Goal: Task Accomplishment & Management: Manage account settings

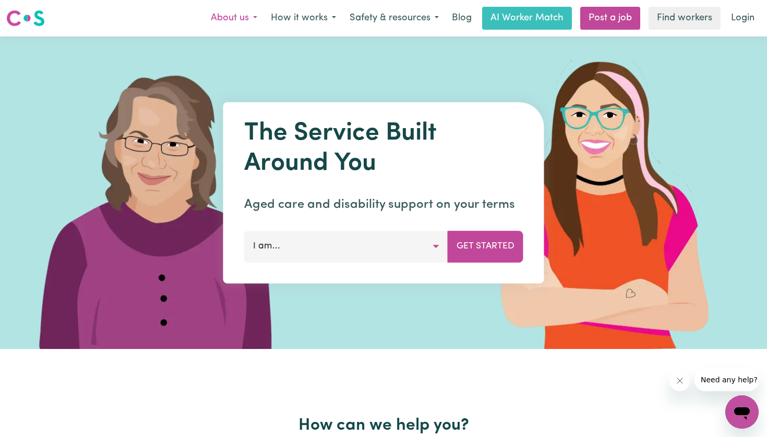
click at [250, 15] on button "About us" at bounding box center [234, 18] width 60 height 22
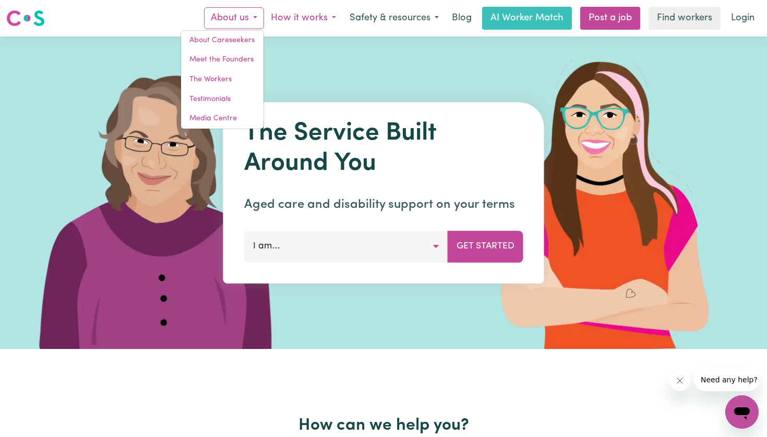
click at [320, 16] on button "How it works" at bounding box center [303, 18] width 79 height 22
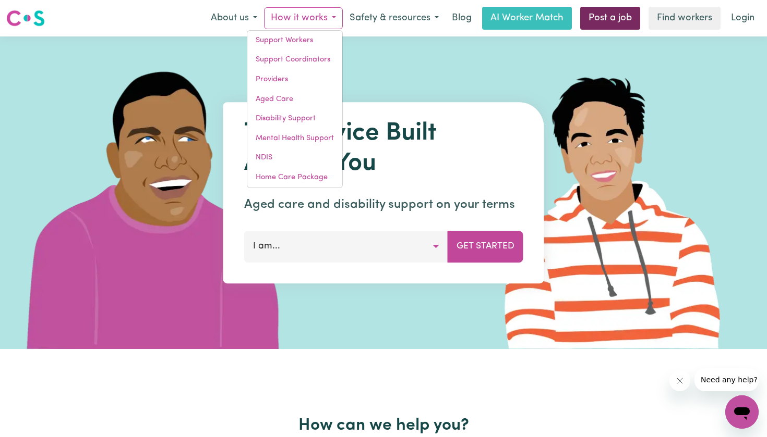
click at [618, 18] on link "Post a job" at bounding box center [610, 18] width 60 height 23
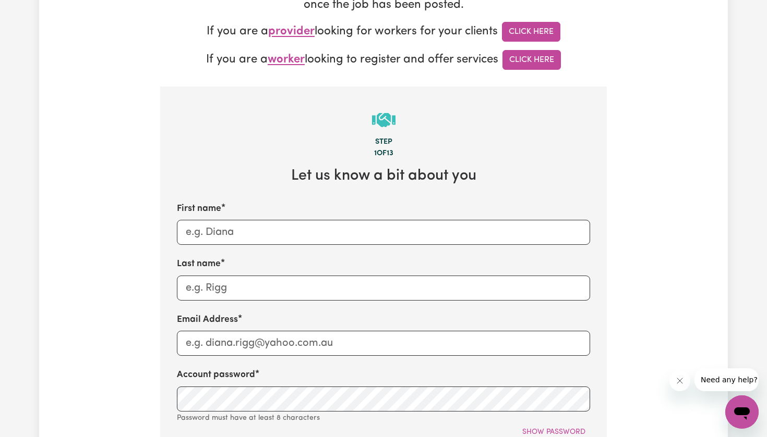
scroll to position [232, 0]
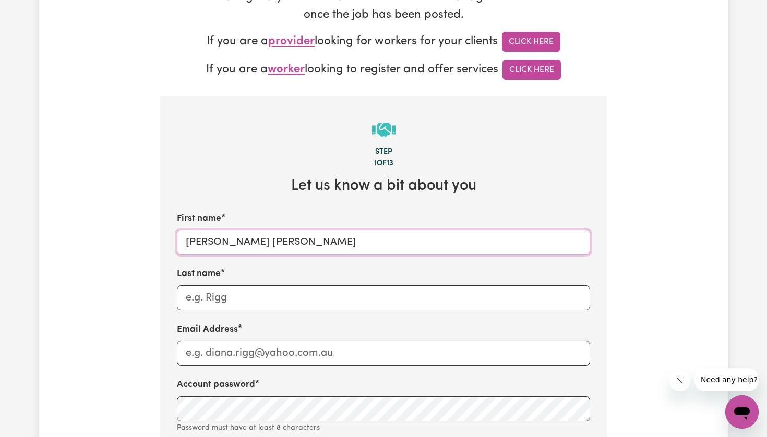
type input "[PERSON_NAME] [PERSON_NAME]"
type input "[PERSON_NAME]"
click at [430, 242] on input "[PERSON_NAME] [PERSON_NAME]" at bounding box center [383, 242] width 413 height 25
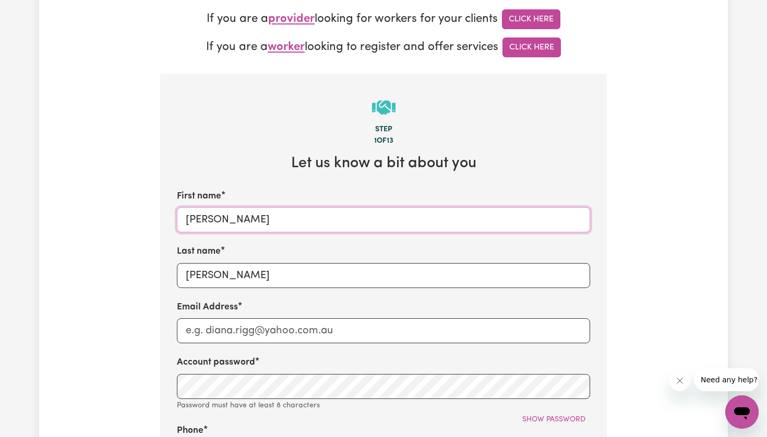
scroll to position [256, 0]
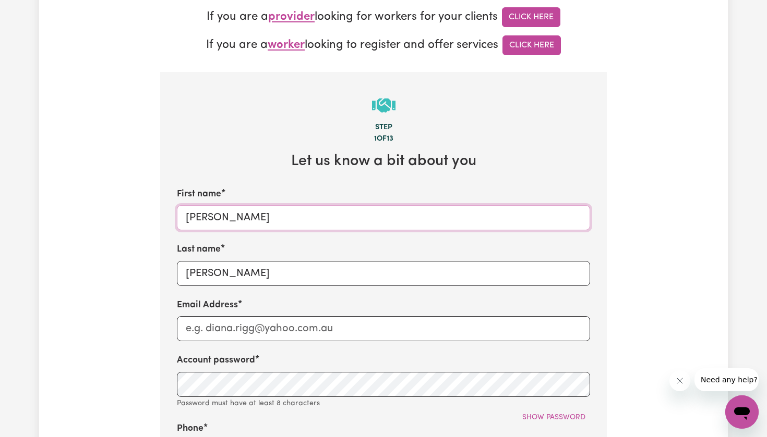
click at [403, 221] on input "[PERSON_NAME]" at bounding box center [383, 217] width 413 height 25
type input "[PERSON_NAME]"
click at [391, 332] on input "Email Address" at bounding box center [383, 329] width 413 height 25
type input "[EMAIL_ADDRESS][DOMAIN_NAME]"
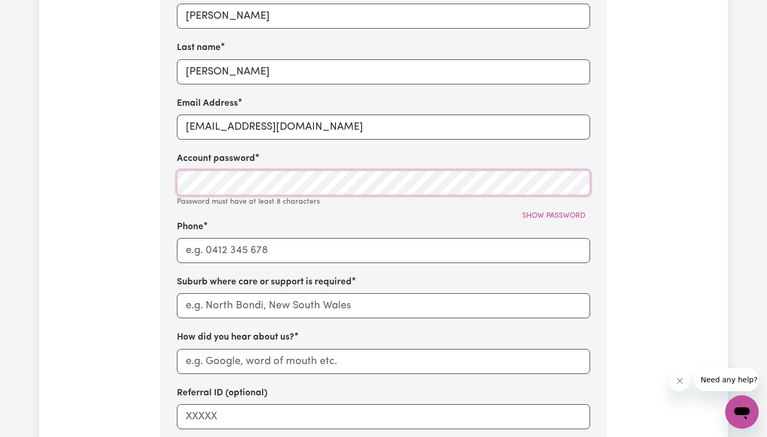
scroll to position [469, 0]
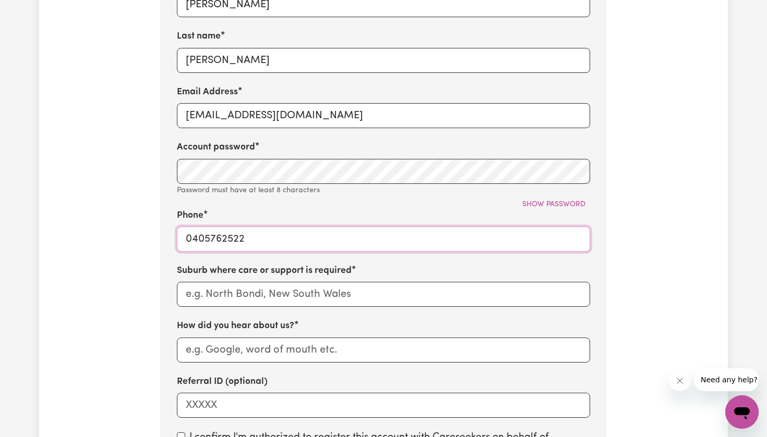
type input "0405762522"
click at [329, 289] on input "text" at bounding box center [383, 294] width 413 height 25
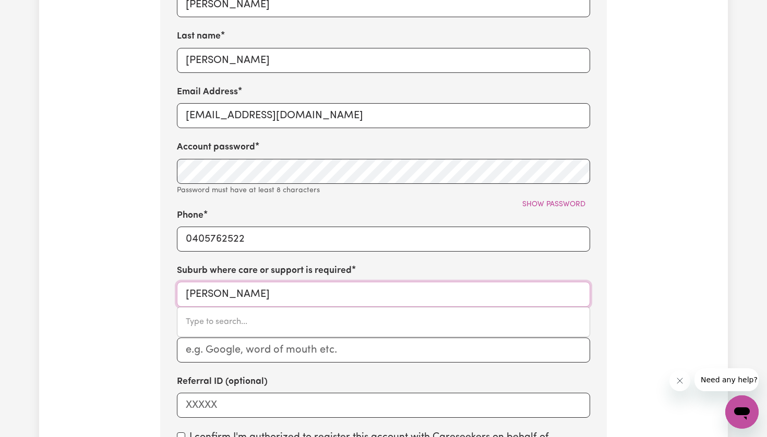
type input "[PERSON_NAME] bay"
type input "[PERSON_NAME][GEOGRAPHIC_DATA], [GEOGRAPHIC_DATA], 2481"
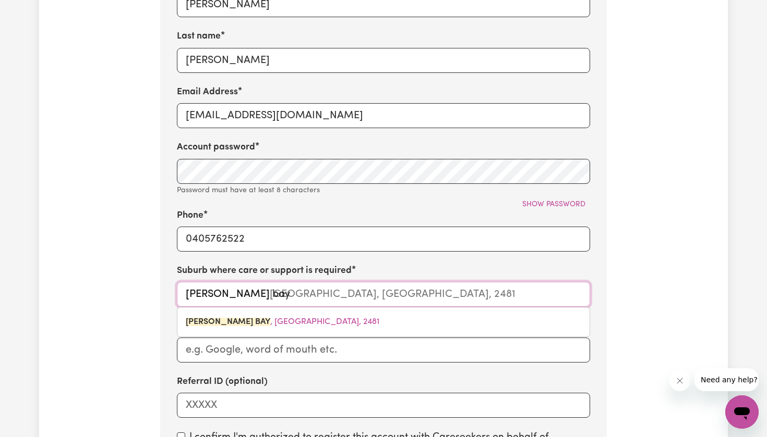
type input "[PERSON_NAME] Bay"
type input "[PERSON_NAME][GEOGRAPHIC_DATA], [GEOGRAPHIC_DATA], 2481"
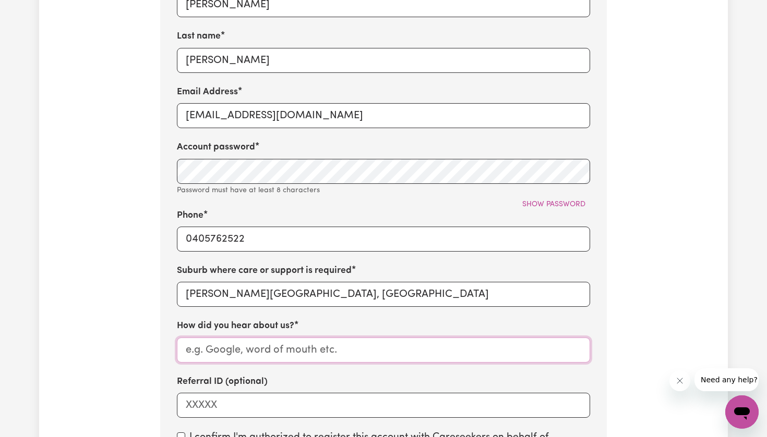
click at [323, 347] on input "How did you hear about us?" at bounding box center [383, 350] width 413 height 25
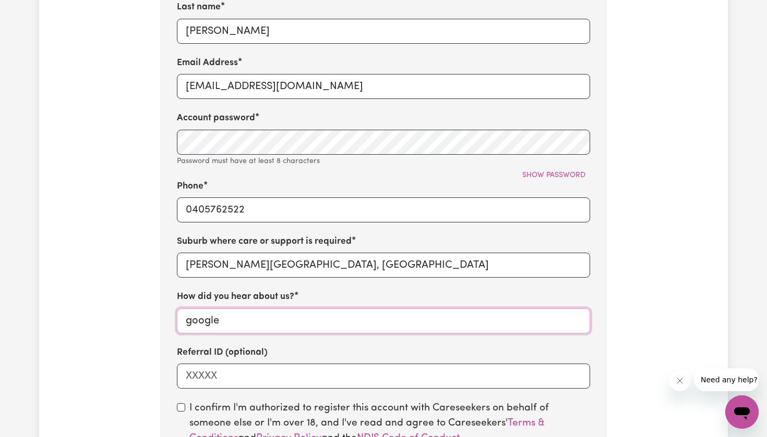
scroll to position [536, 0]
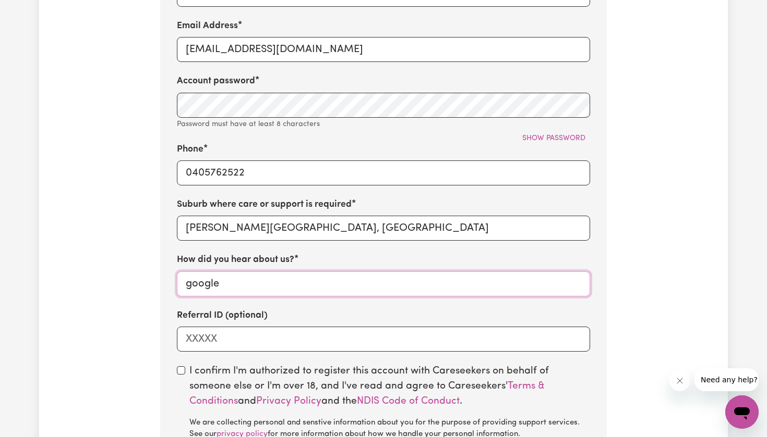
type input "google"
click at [300, 337] on input "Referral ID (optional)" at bounding box center [383, 339] width 413 height 25
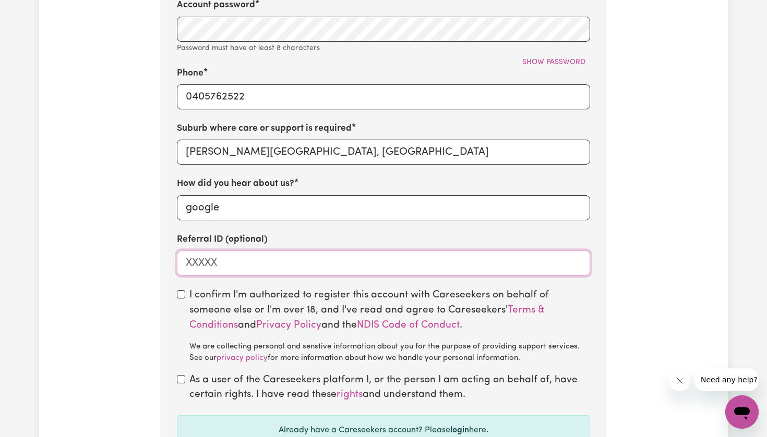
scroll to position [622, 0]
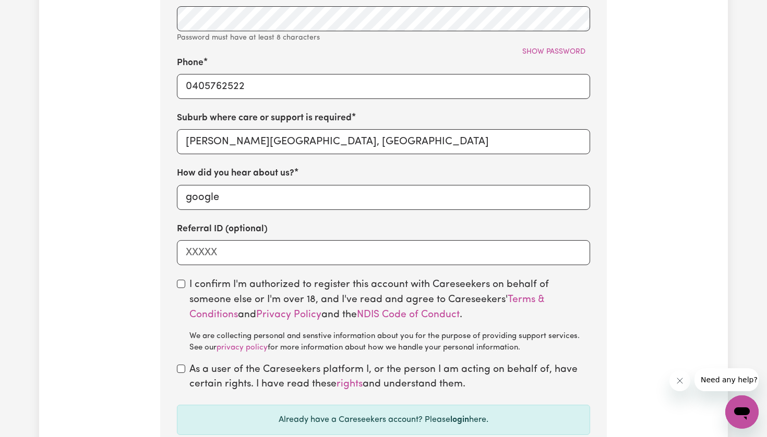
click at [178, 280] on input "checkbox" at bounding box center [181, 284] width 8 height 8
checkbox input "true"
click at [181, 365] on input "checkbox" at bounding box center [181, 369] width 8 height 8
checkbox input "true"
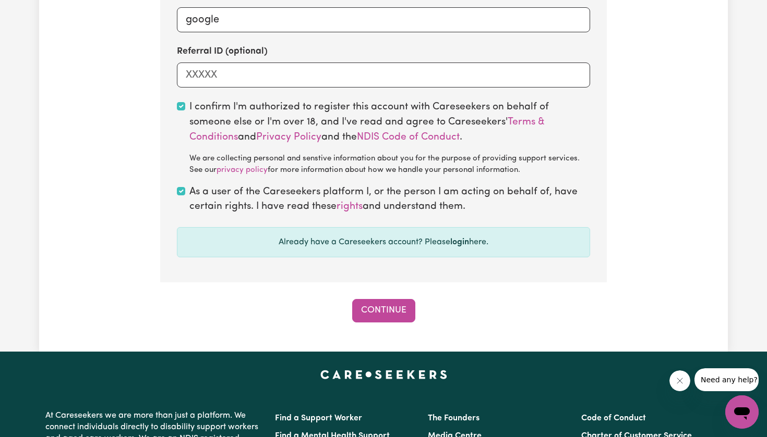
scroll to position [801, 0]
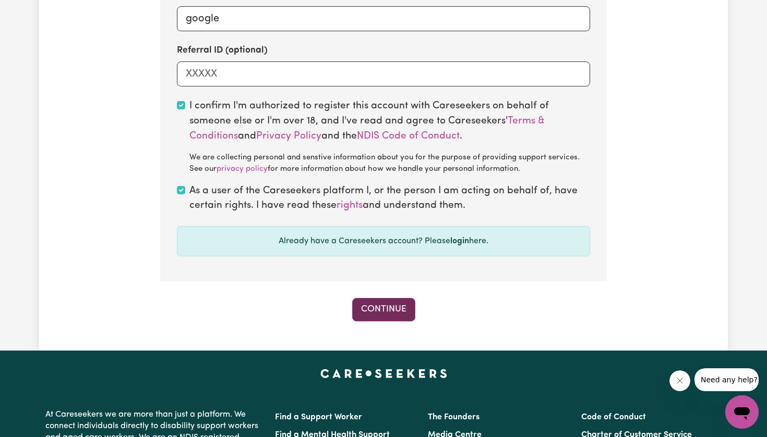
click at [354, 298] on button "Continue" at bounding box center [383, 309] width 63 height 23
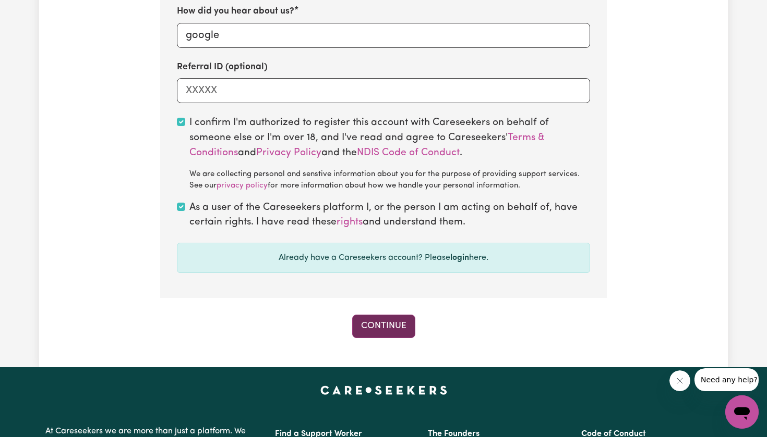
click at [373, 320] on button "Continue" at bounding box center [383, 326] width 63 height 23
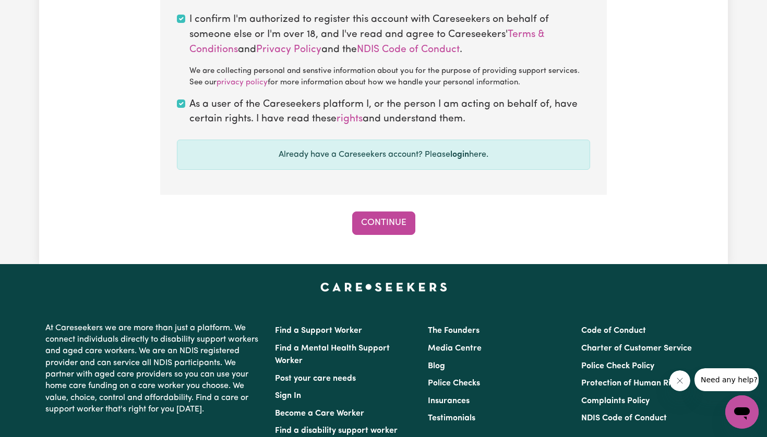
scroll to position [840, 0]
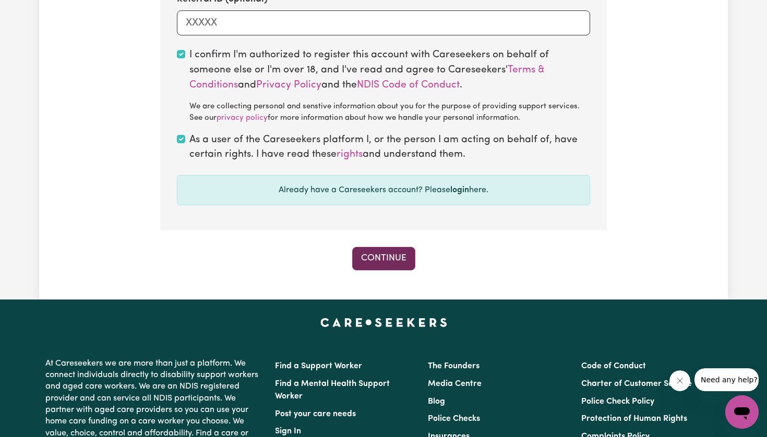
click at [386, 260] on button "Continue" at bounding box center [383, 258] width 63 height 23
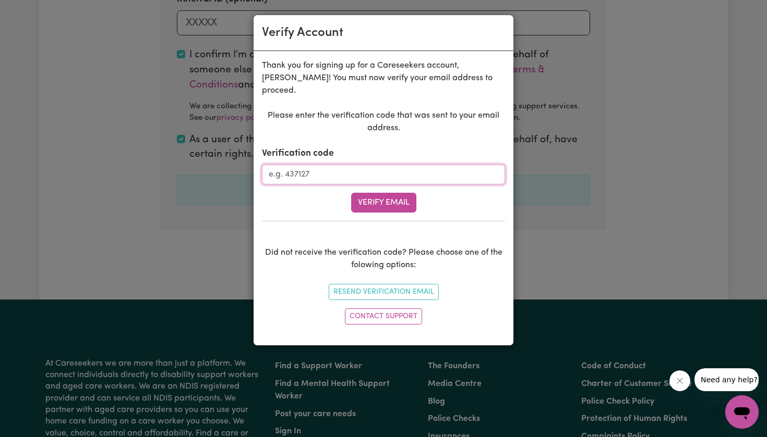
click at [307, 165] on input "Verification code" at bounding box center [383, 175] width 243 height 20
paste input "263639"
type input "263639"
click at [390, 193] on button "Verify Email" at bounding box center [383, 203] width 65 height 20
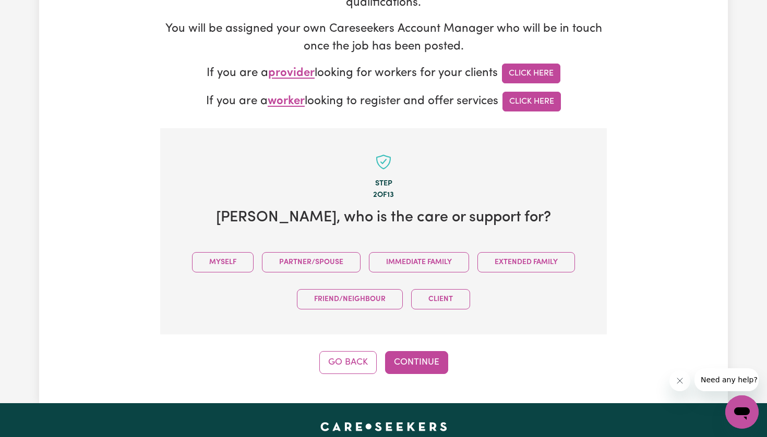
scroll to position [200, 0]
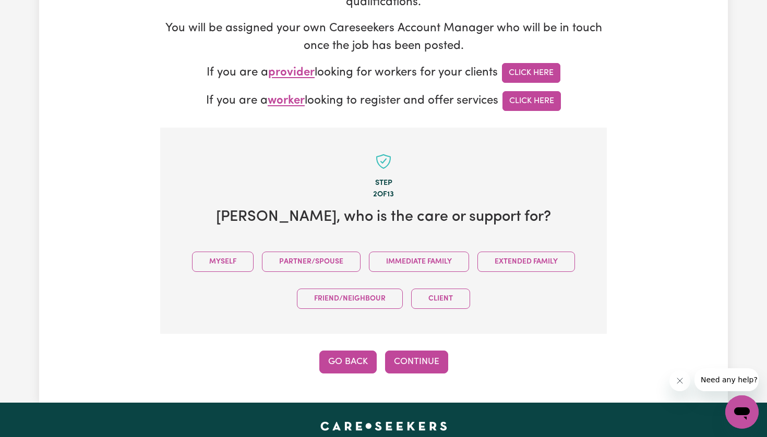
click at [347, 358] on button "Go Back" at bounding box center [347, 362] width 57 height 23
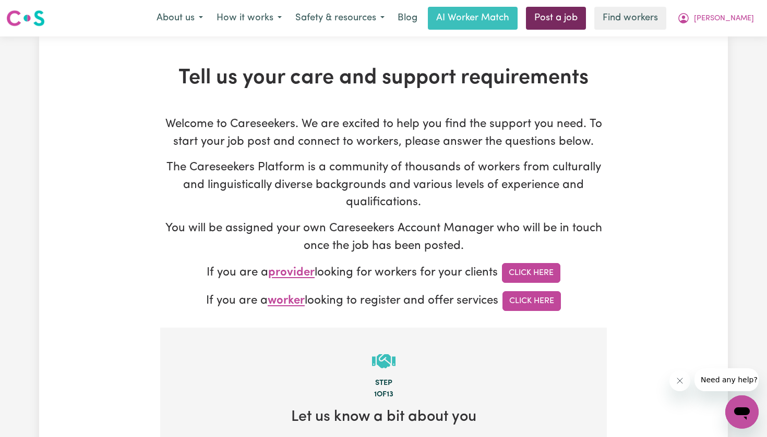
click at [566, 12] on link "Post a job" at bounding box center [556, 18] width 60 height 23
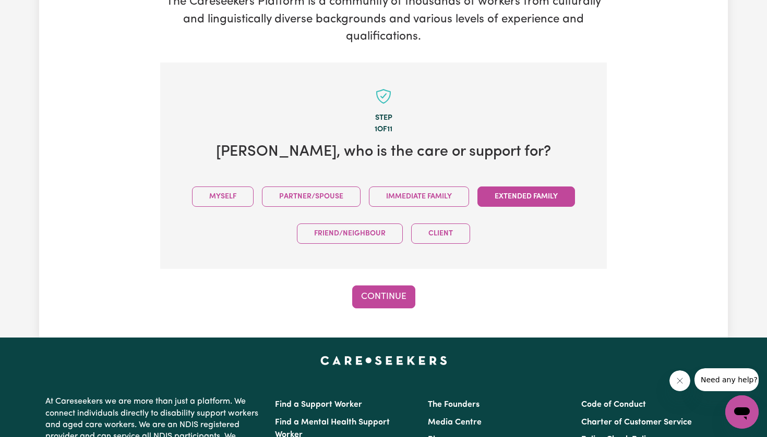
scroll to position [166, 0]
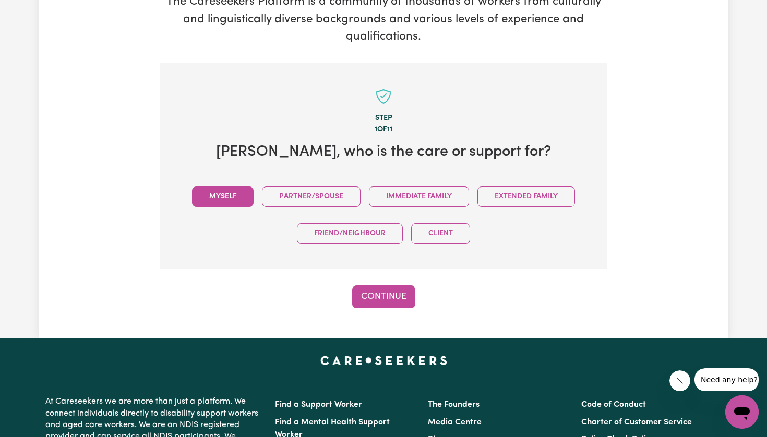
click at [231, 200] on button "Myself" at bounding box center [223, 197] width 62 height 20
click at [401, 303] on button "Continue" at bounding box center [383, 297] width 63 height 23
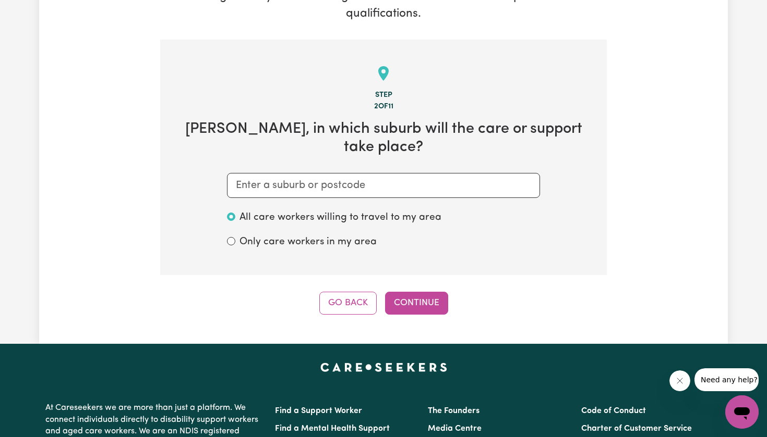
scroll to position [189, 0]
click at [514, 182] on input "text" at bounding box center [383, 185] width 313 height 25
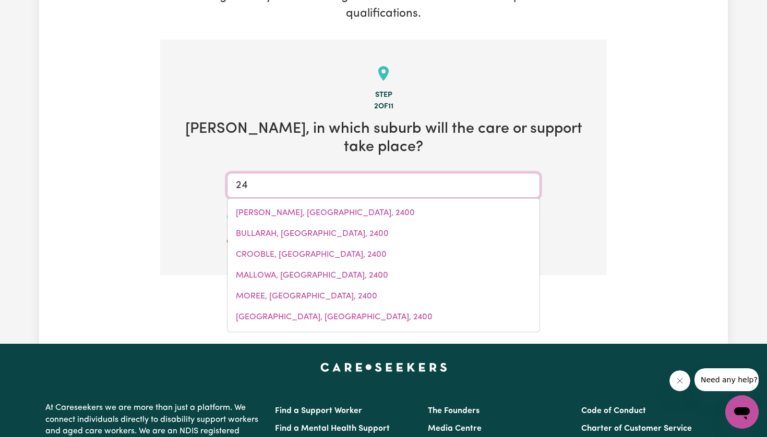
type input "2"
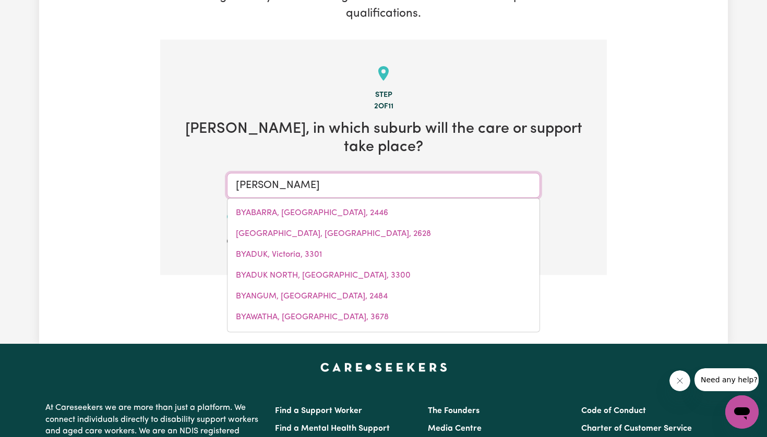
type input "[PERSON_NAME] bay"
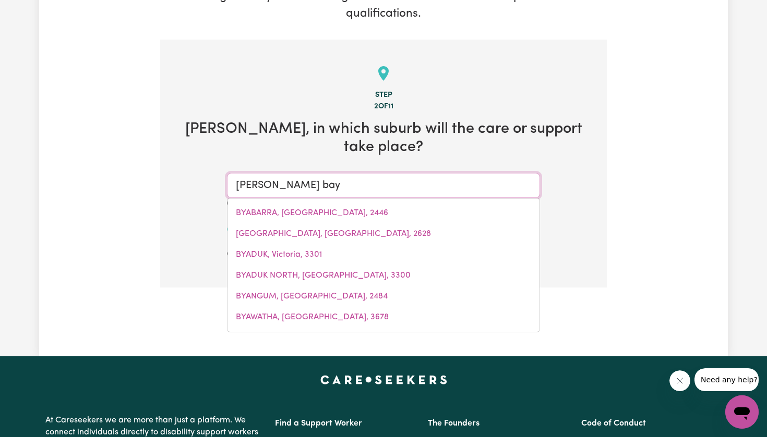
type input "[PERSON_NAME][GEOGRAPHIC_DATA], [GEOGRAPHIC_DATA], 2481"
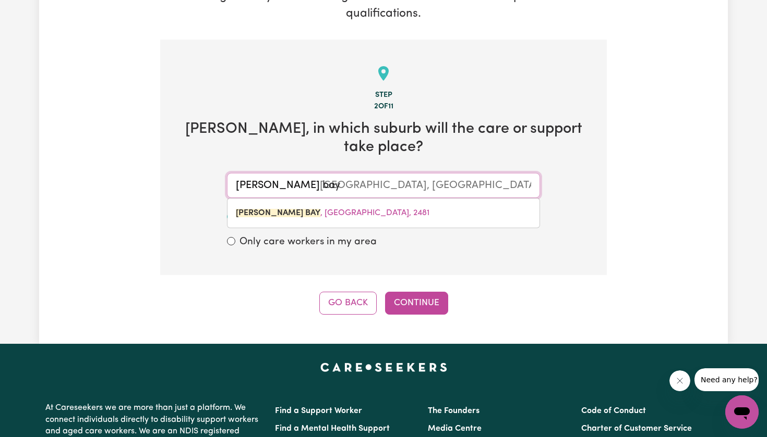
type input "[PERSON_NAME] Bay"
type input "[PERSON_NAME][GEOGRAPHIC_DATA], [GEOGRAPHIC_DATA], 2481"
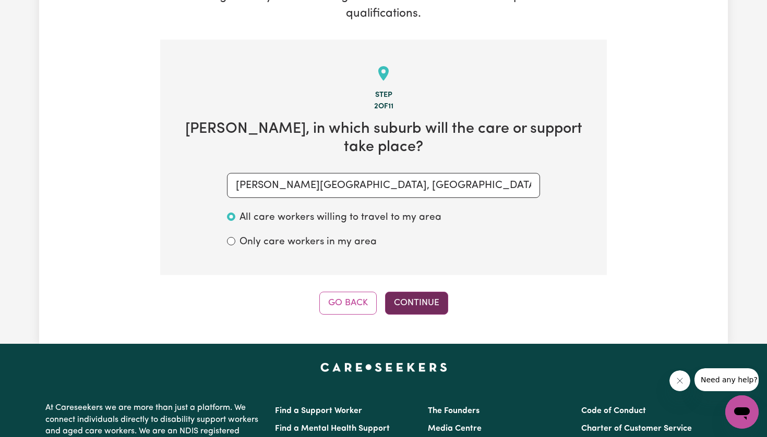
click at [441, 294] on button "Continue" at bounding box center [416, 303] width 63 height 23
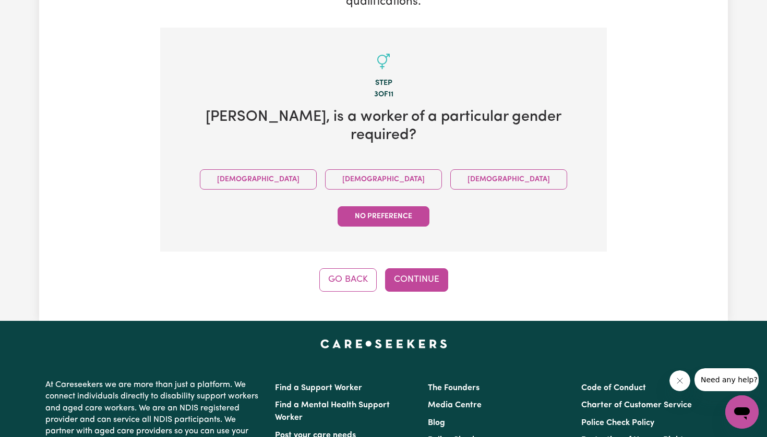
scroll to position [203, 0]
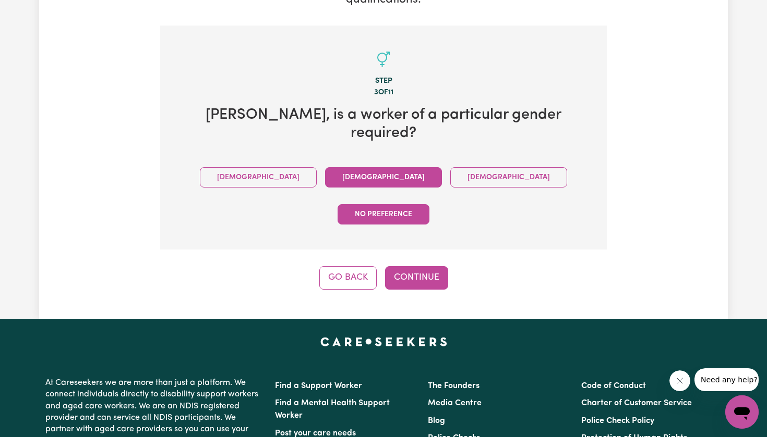
click at [339, 167] on button "[DEMOGRAPHIC_DATA]" at bounding box center [383, 177] width 117 height 20
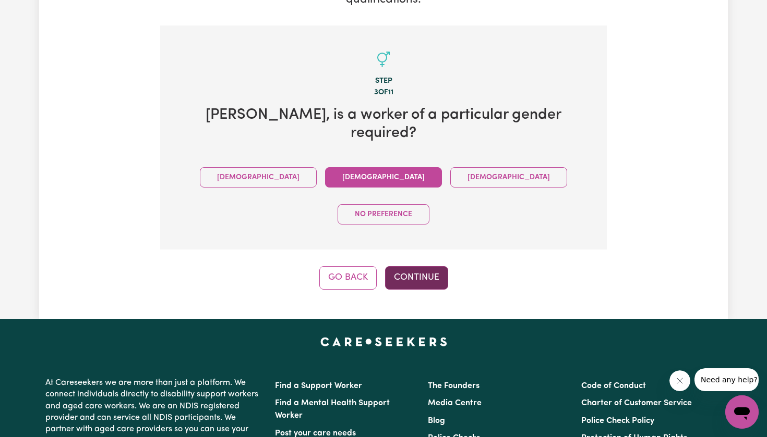
click at [414, 266] on button "Continue" at bounding box center [416, 277] width 63 height 23
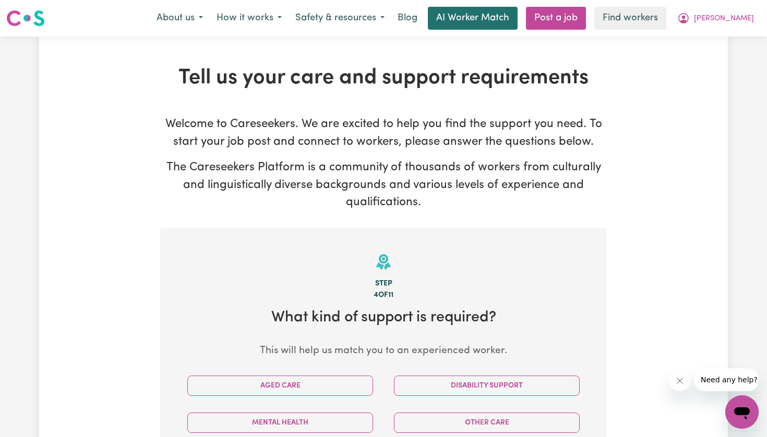
click at [474, 19] on link "AI Worker Match" at bounding box center [473, 18] width 90 height 23
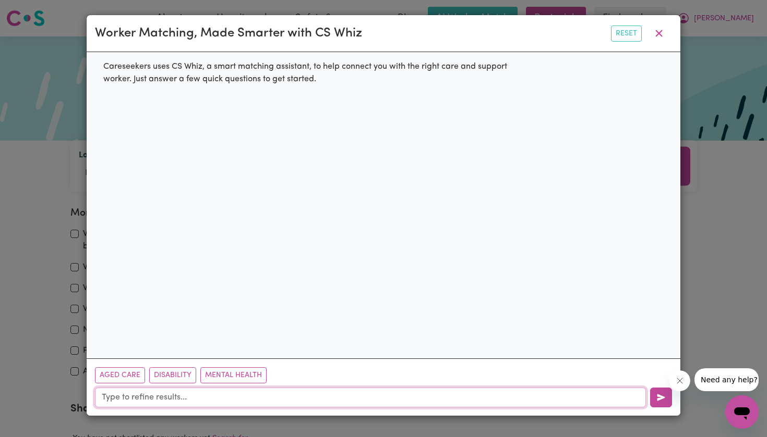
click at [444, 393] on input "text" at bounding box center [370, 398] width 551 height 20
paste input "263639"
type input "263639"
paste input "I’m reaching out to ask if there are any aged care opportunities available arou…"
type input "I’m reaching out to ask if there are any aged care opportunities available arou…"
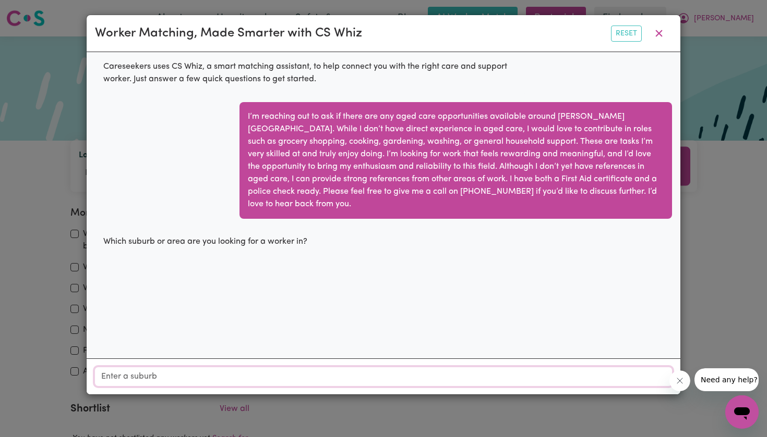
click at [244, 377] on input "Location" at bounding box center [383, 377] width 577 height 19
type input "2481"
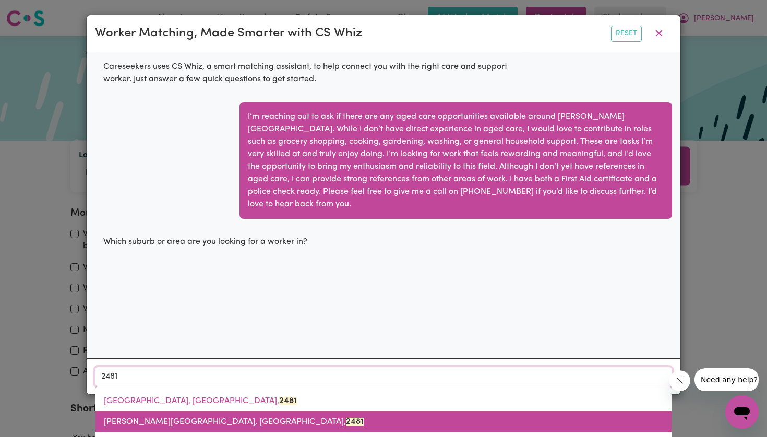
click at [223, 416] on link "[PERSON_NAME][GEOGRAPHIC_DATA], [GEOGRAPHIC_DATA], 2481" at bounding box center [383, 422] width 576 height 21
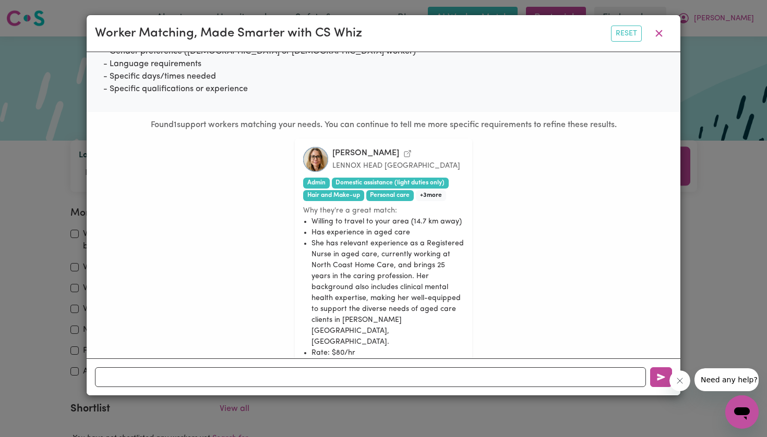
scroll to position [281, 0]
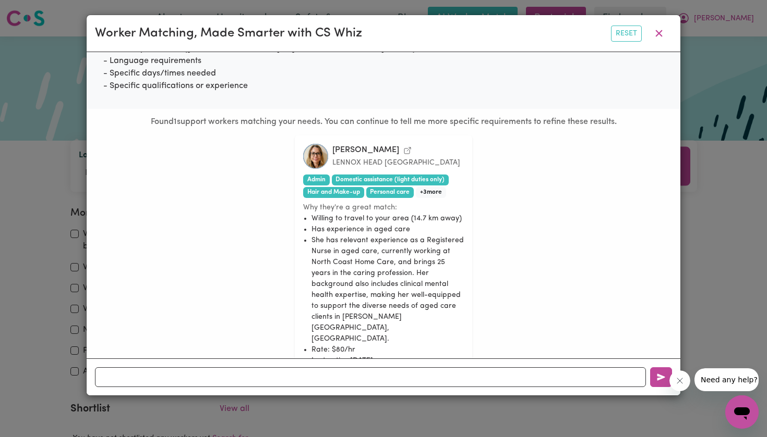
click at [760, 219] on div "Worker Matching, Made Smarter with CS Whiz Reset Careseekers uses CS Whiz, a sm…" at bounding box center [383, 218] width 767 height 437
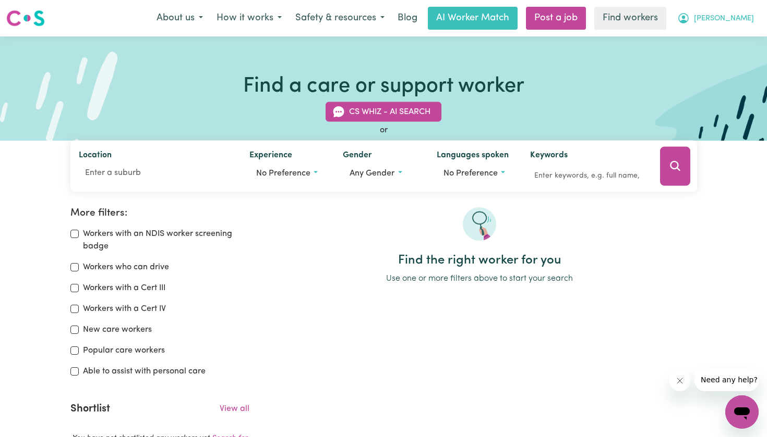
scroll to position [0, 0]
click at [722, 16] on span "[PERSON_NAME]" at bounding box center [724, 18] width 60 height 11
click at [731, 38] on link "My Dashboard" at bounding box center [718, 41] width 82 height 20
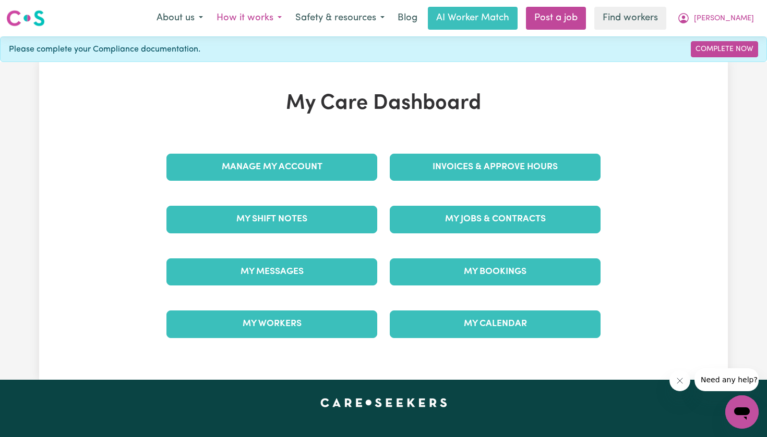
click at [254, 19] on button "How it works" at bounding box center [249, 18] width 79 height 22
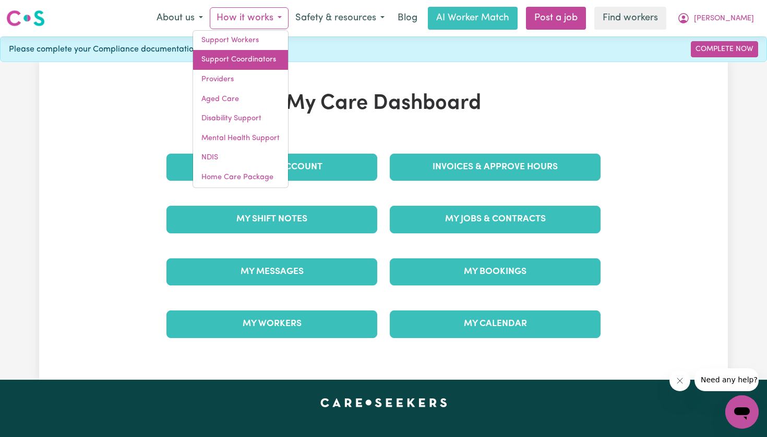
click at [269, 57] on link "Support Coordinators" at bounding box center [240, 60] width 95 height 20
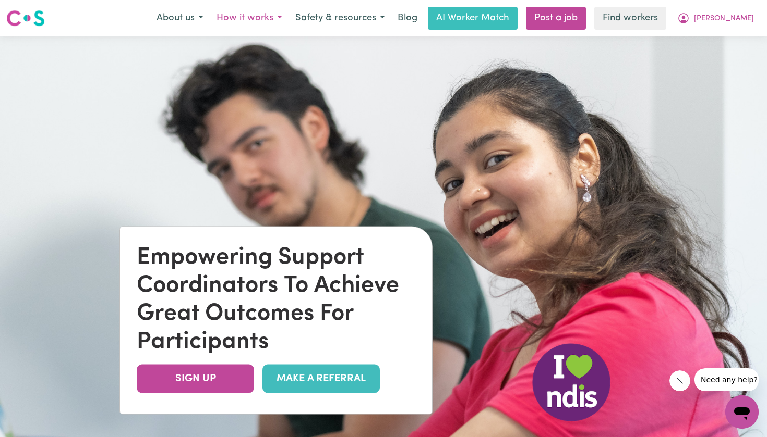
click at [277, 11] on button "How it works" at bounding box center [249, 18] width 79 height 22
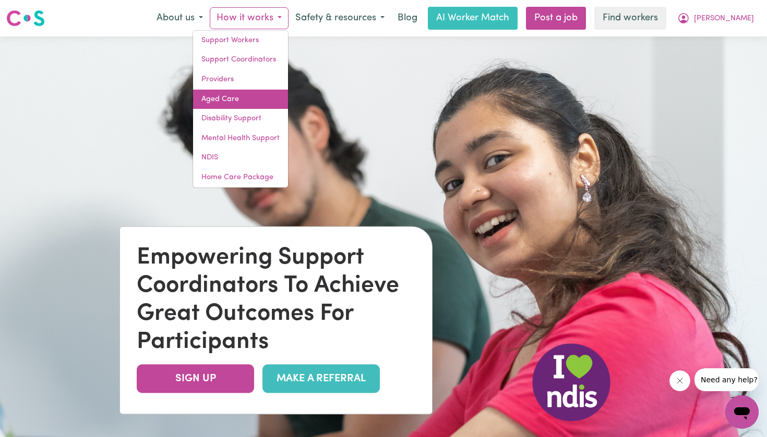
click at [255, 103] on link "Aged Care" at bounding box center [240, 100] width 95 height 20
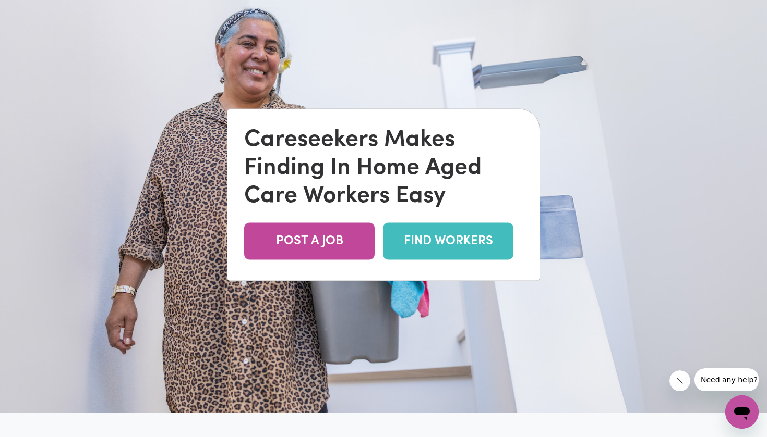
scroll to position [66, 0]
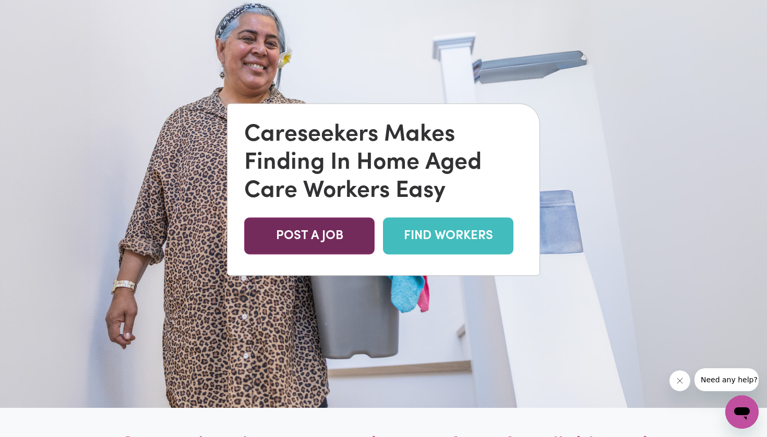
click at [330, 239] on link "POST A JOB" at bounding box center [309, 235] width 130 height 37
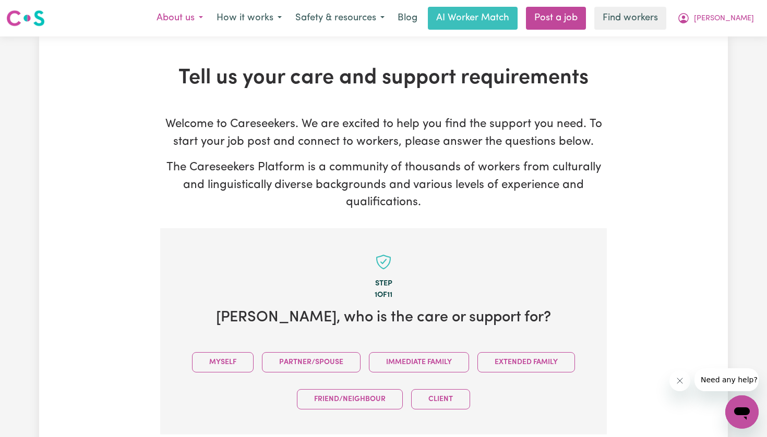
click at [210, 21] on button "About us" at bounding box center [180, 18] width 60 height 22
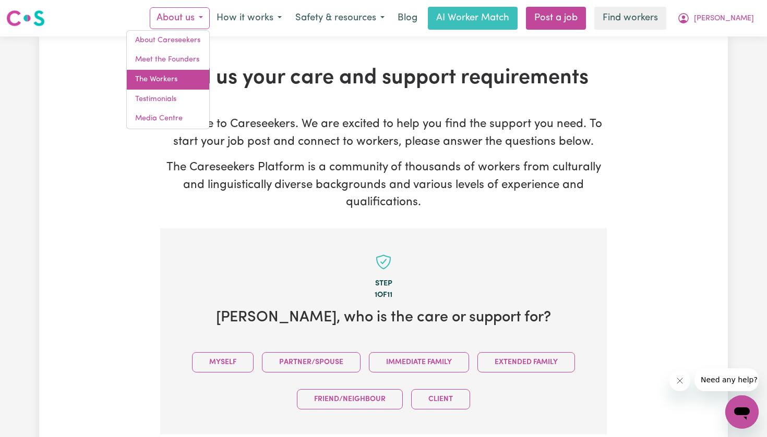
click at [187, 77] on link "The Workers" at bounding box center [168, 80] width 82 height 20
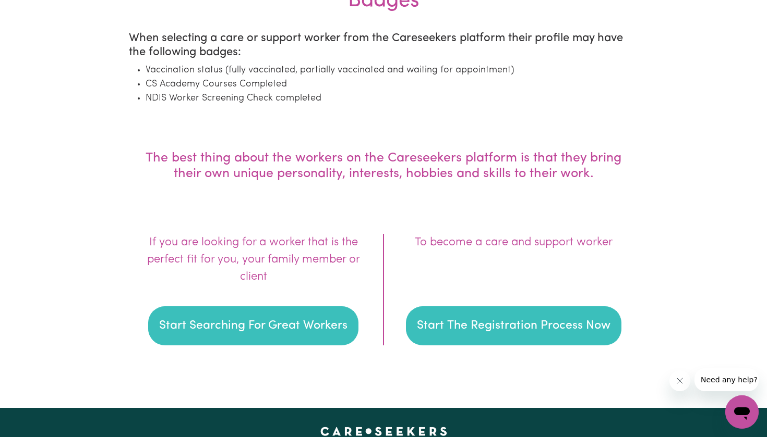
scroll to position [1391, 0]
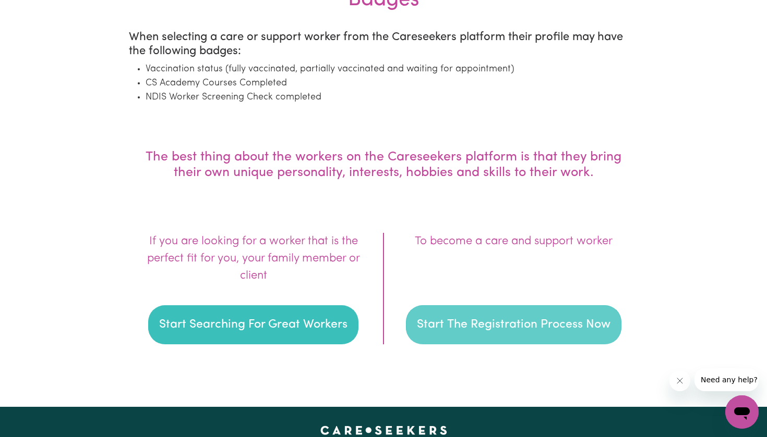
click at [528, 336] on button "Start The Registration Process Now" at bounding box center [513, 326] width 215 height 40
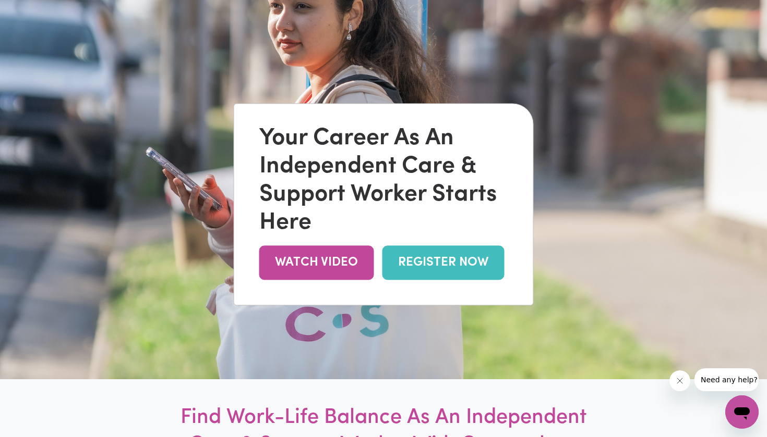
scroll to position [96, 0]
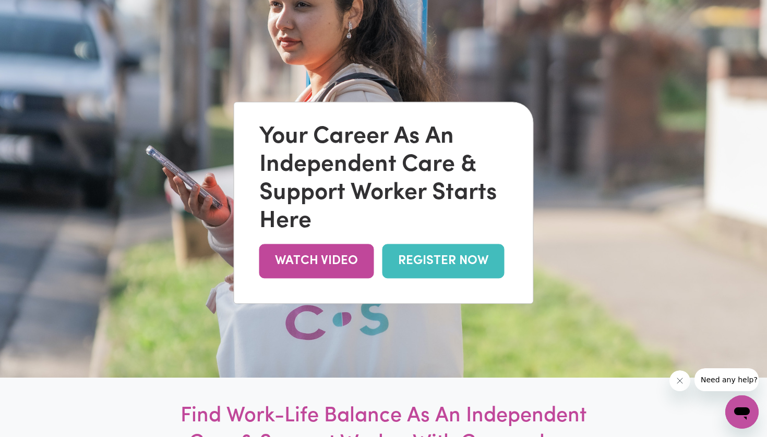
click at [466, 260] on link "REGISTER NOW" at bounding box center [443, 262] width 122 height 34
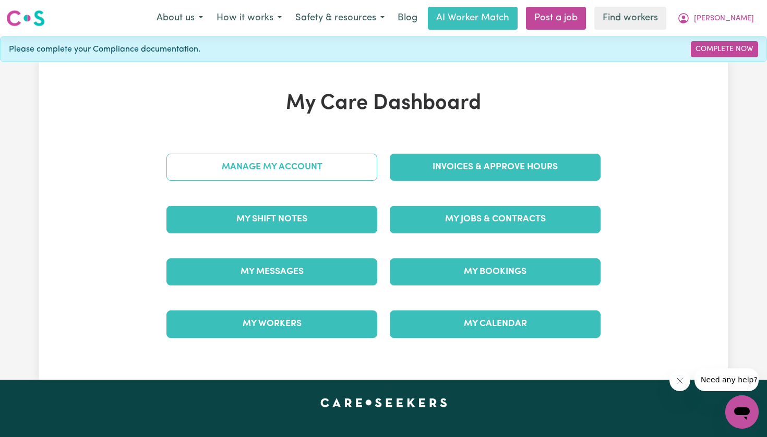
click at [260, 170] on link "Manage My Account" at bounding box center [271, 167] width 211 height 27
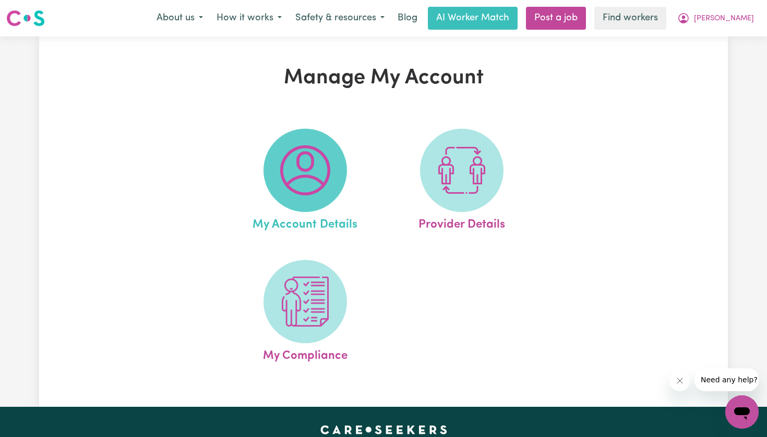
click at [318, 197] on span at bounding box center [304, 170] width 83 height 83
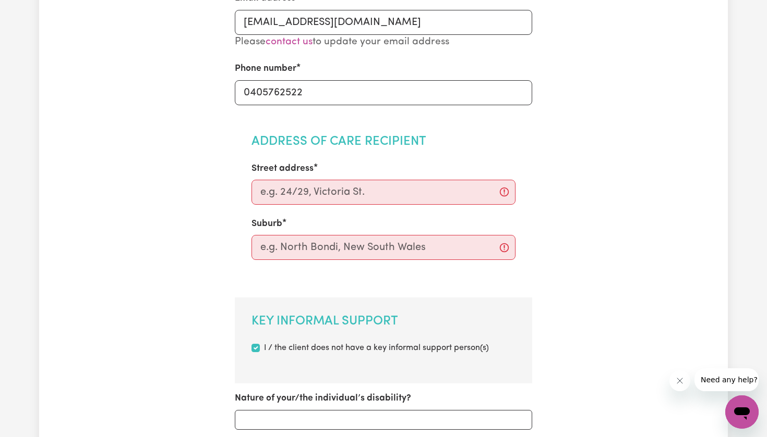
scroll to position [310, 0]
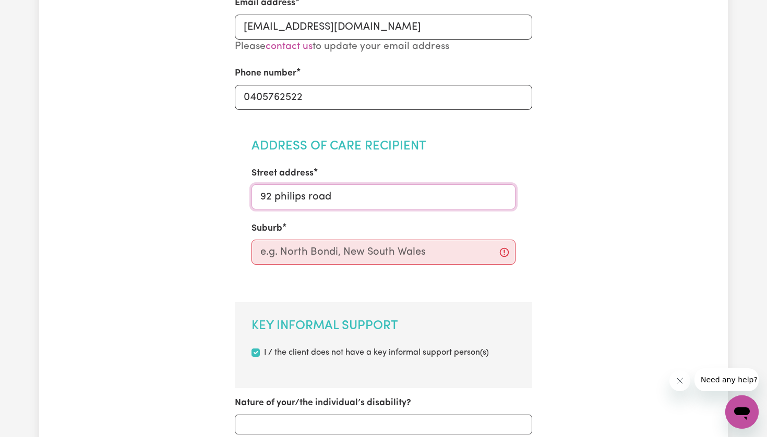
type input "92 philips road"
click at [344, 253] on input "text" at bounding box center [383, 252] width 264 height 25
type input "2481"
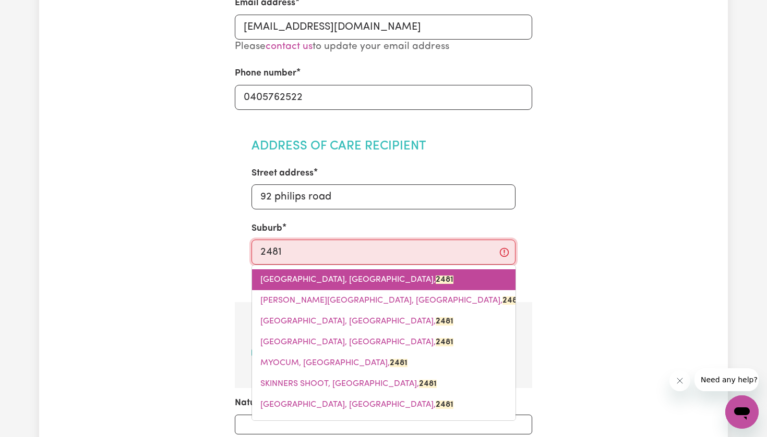
click at [333, 272] on link "BROKEN HEAD, New South Wales, 2481" at bounding box center [383, 280] width 263 height 21
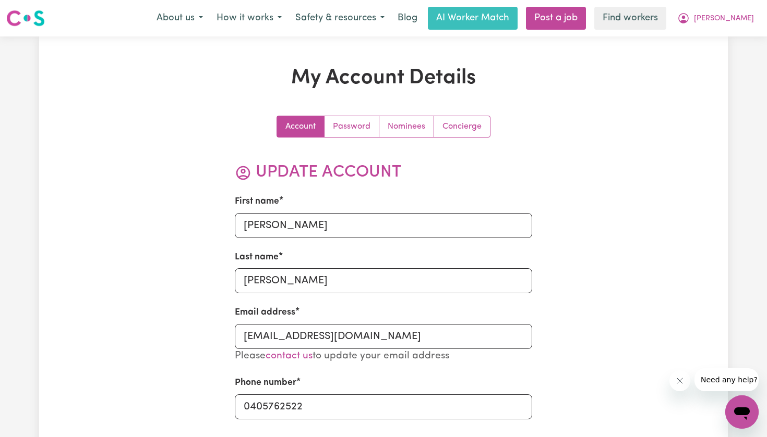
scroll to position [0, 0]
